Goal: Task Accomplishment & Management: Manage account settings

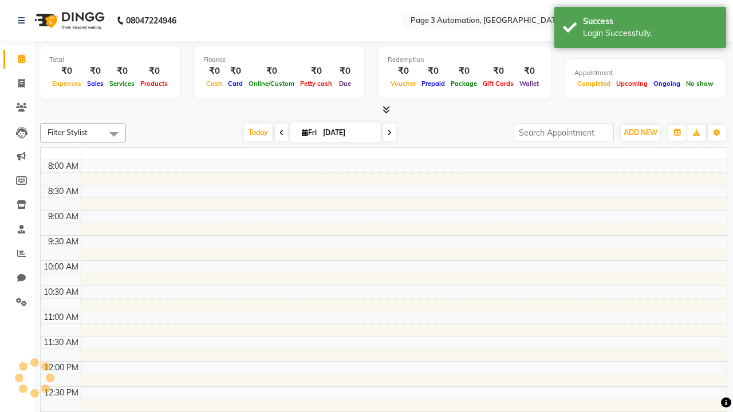
select select "en"
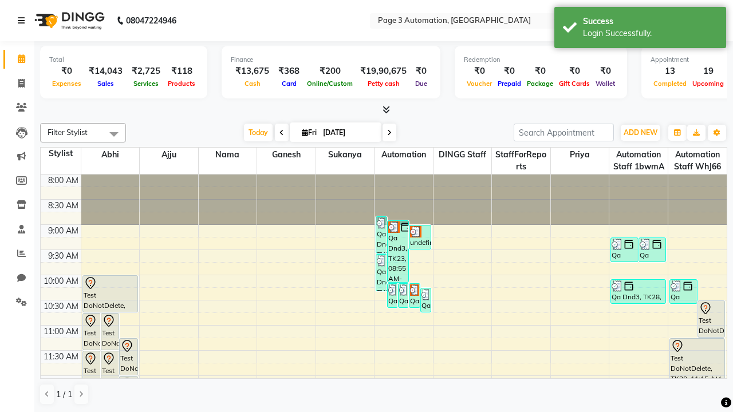
click at [23, 21] on icon at bounding box center [21, 21] width 7 height 8
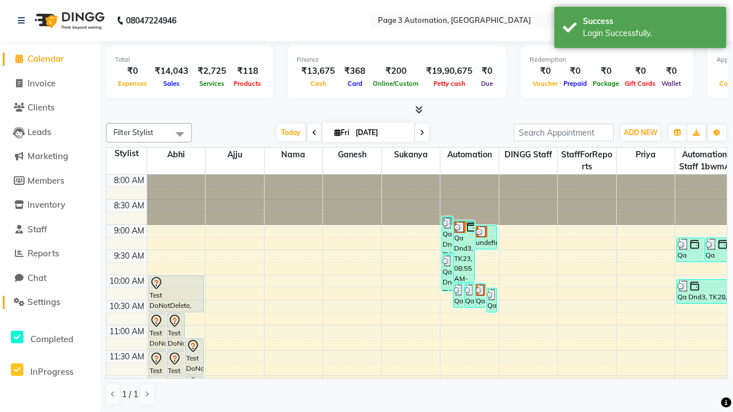
click at [50, 302] on span "Settings" at bounding box center [43, 302] width 33 height 11
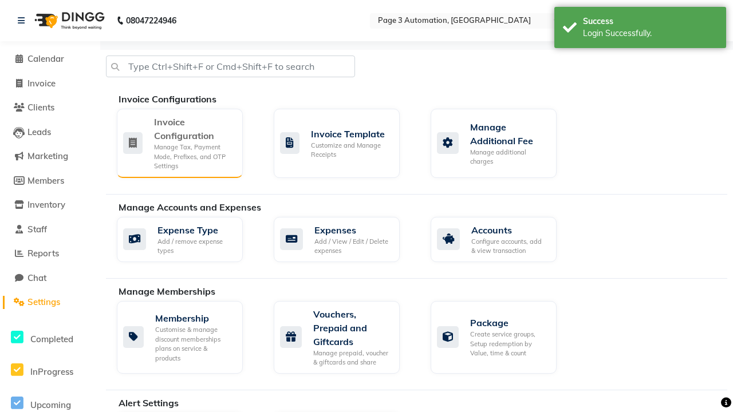
click at [179, 143] on div "Manage Tax, Payment Mode, Prefixes, and OTP Settings" at bounding box center [194, 157] width 80 height 29
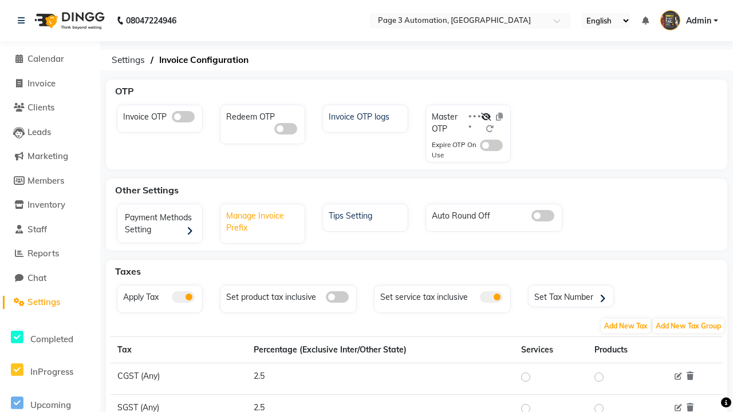
click at [263, 220] on div "Manage Invoice Prefix" at bounding box center [264, 220] width 82 height 27
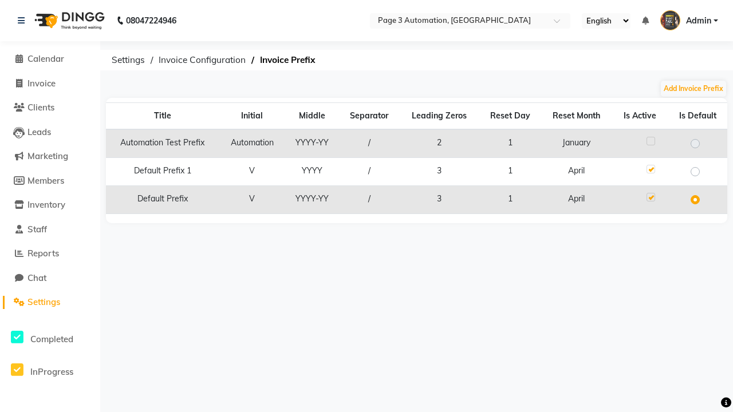
click at [650, 141] on label at bounding box center [650, 141] width 9 height 9
click at [650, 141] on input "checkbox" at bounding box center [649, 141] width 7 height 7
checkbox input "true"
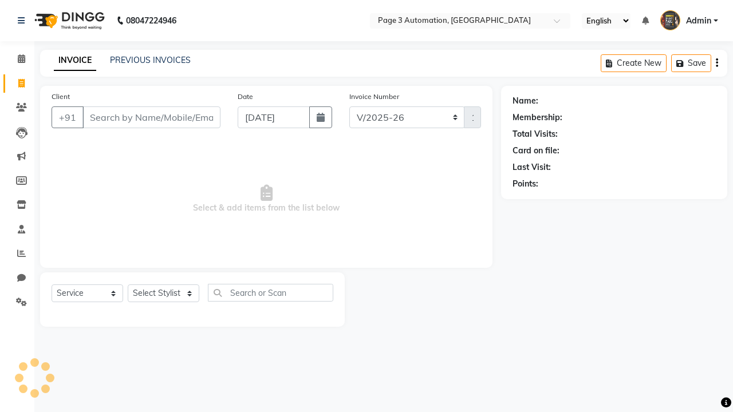
select select "2774"
select select "service"
